Goal: Task Accomplishment & Management: Manage account settings

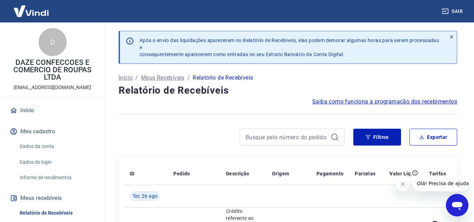
click at [44, 16] on img at bounding box center [31, 10] width 46 height 21
